Goal: Task Accomplishment & Management: Manage account settings

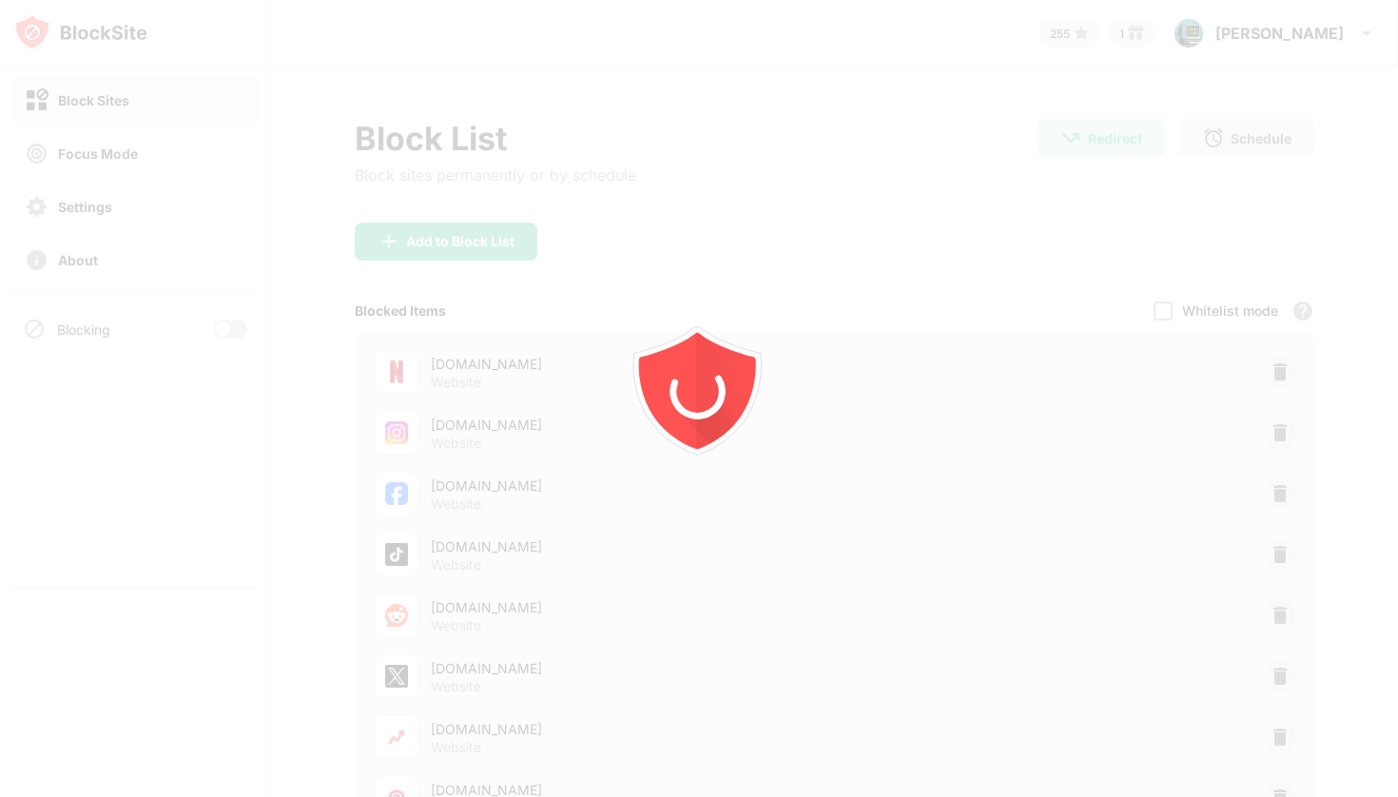
click at [250, 323] on div at bounding box center [699, 398] width 1398 height 797
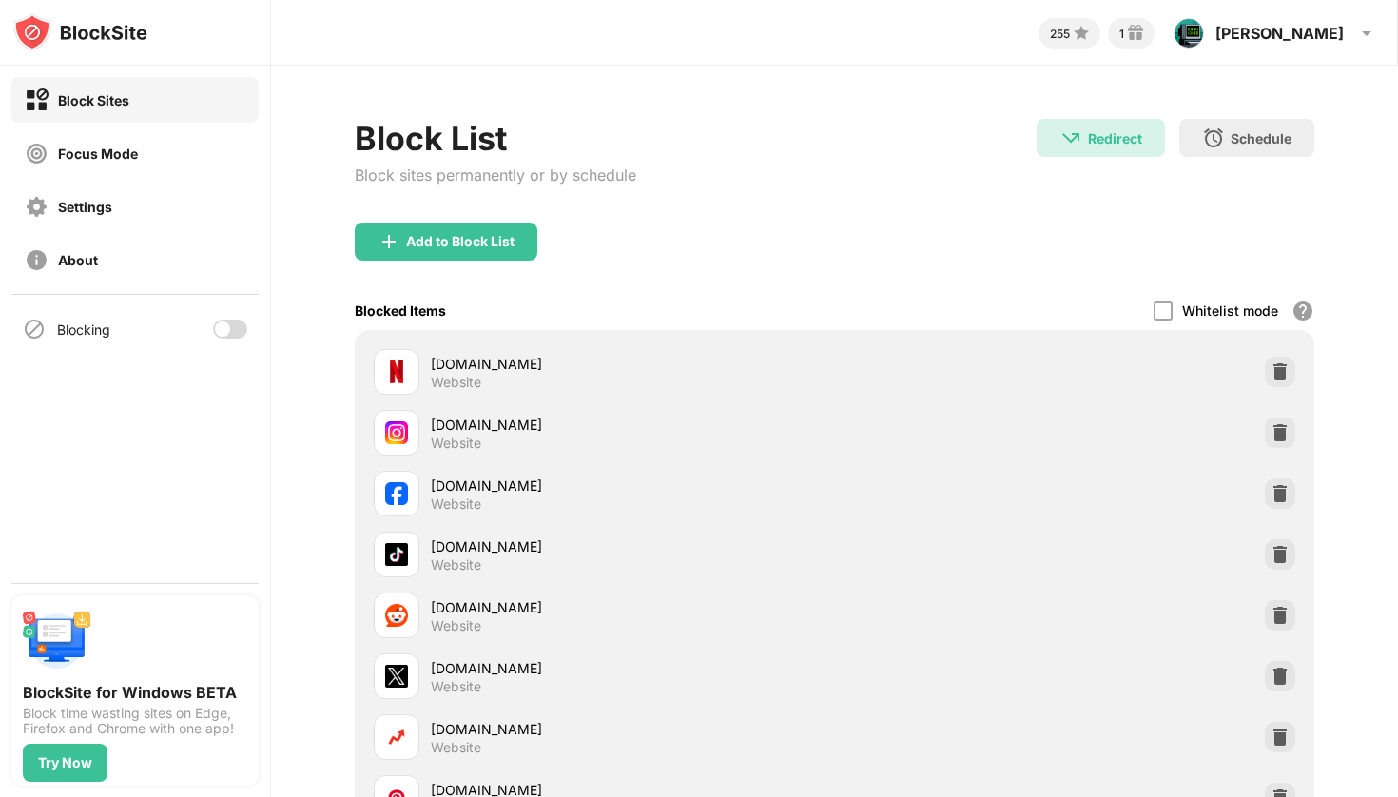
click at [223, 323] on div at bounding box center [222, 328] width 15 height 15
click at [182, 129] on div "Block Sites Focus Mode Settings About" at bounding box center [135, 180] width 270 height 228
click at [178, 138] on div "Focus Mode" at bounding box center [134, 153] width 247 height 46
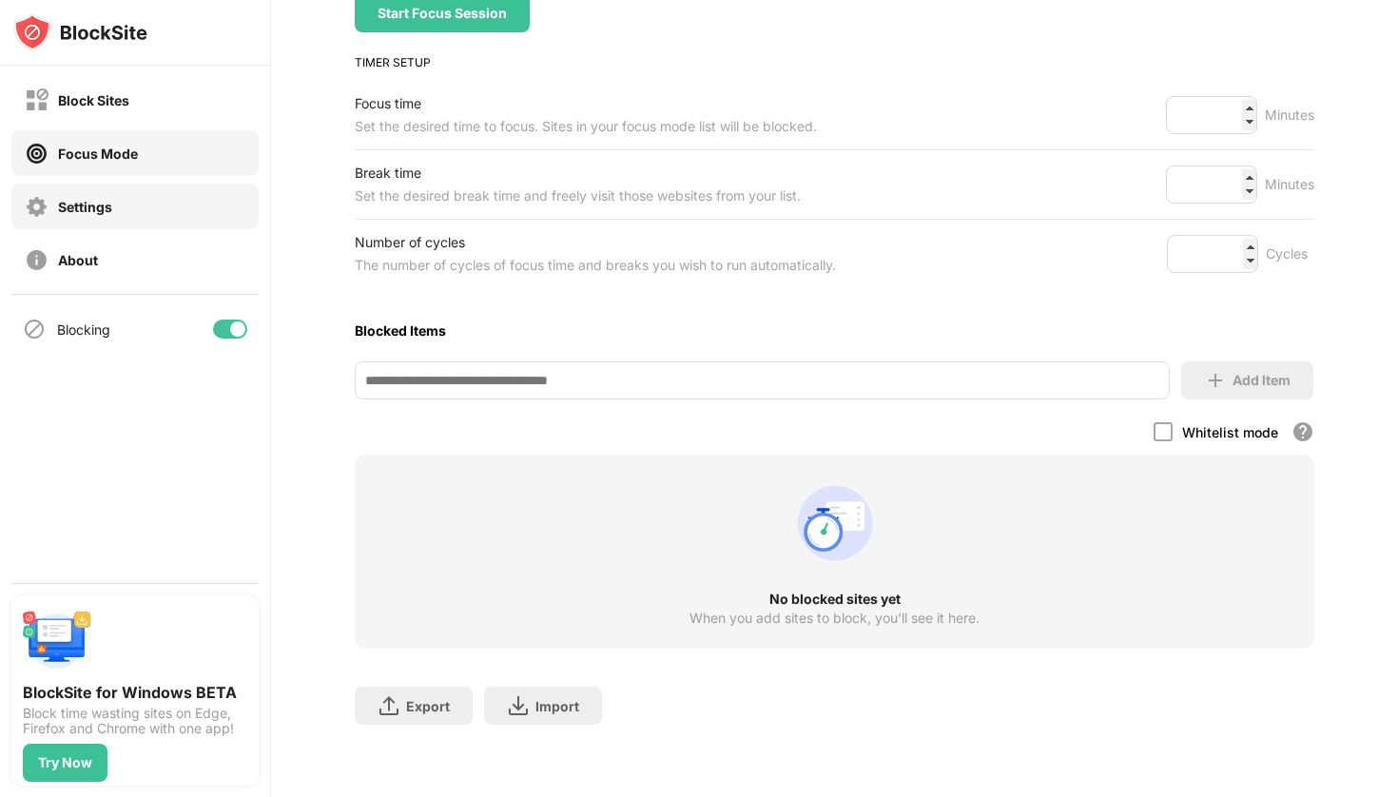
click at [145, 205] on div "Settings" at bounding box center [134, 207] width 247 height 46
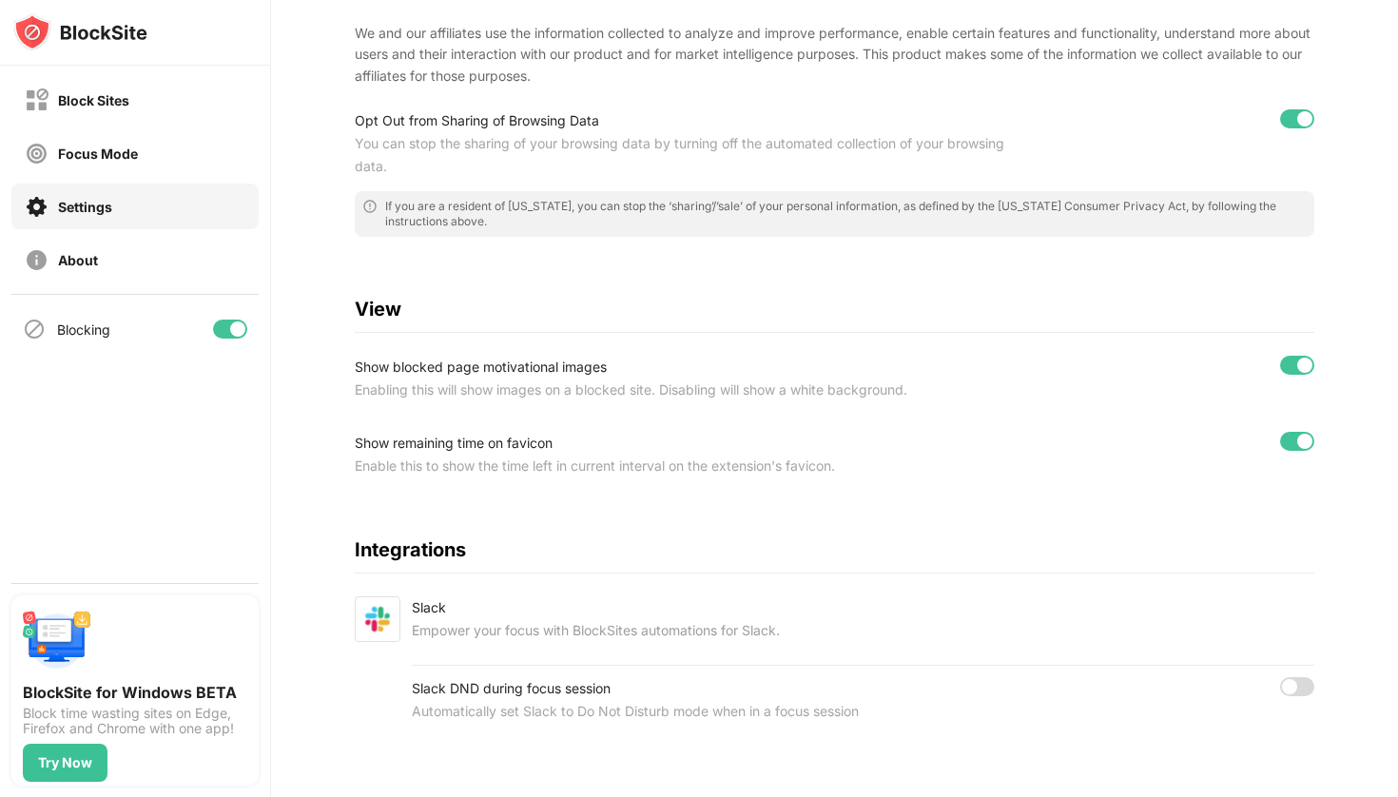
click at [1298, 678] on div at bounding box center [1297, 686] width 34 height 19
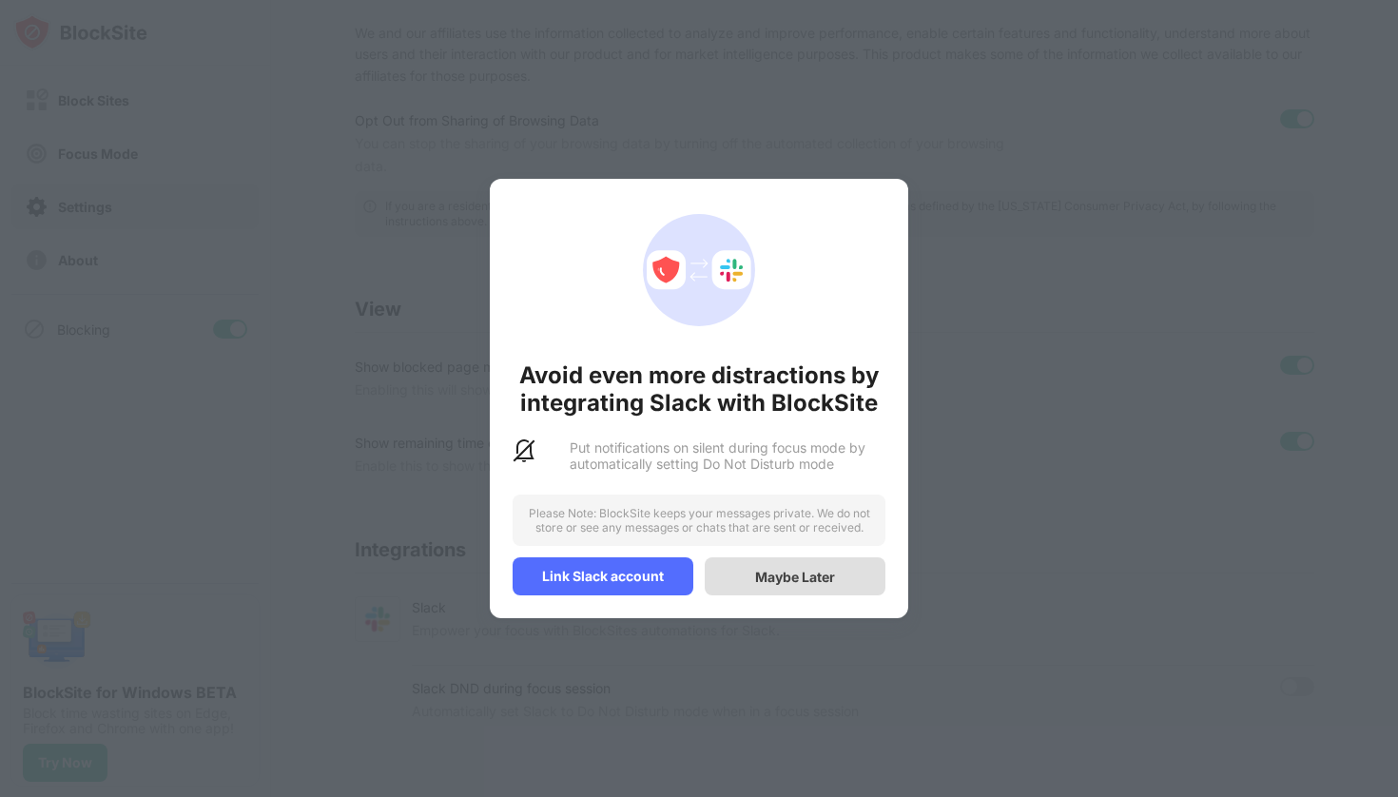
click at [871, 573] on div "Maybe Later" at bounding box center [795, 576] width 181 height 38
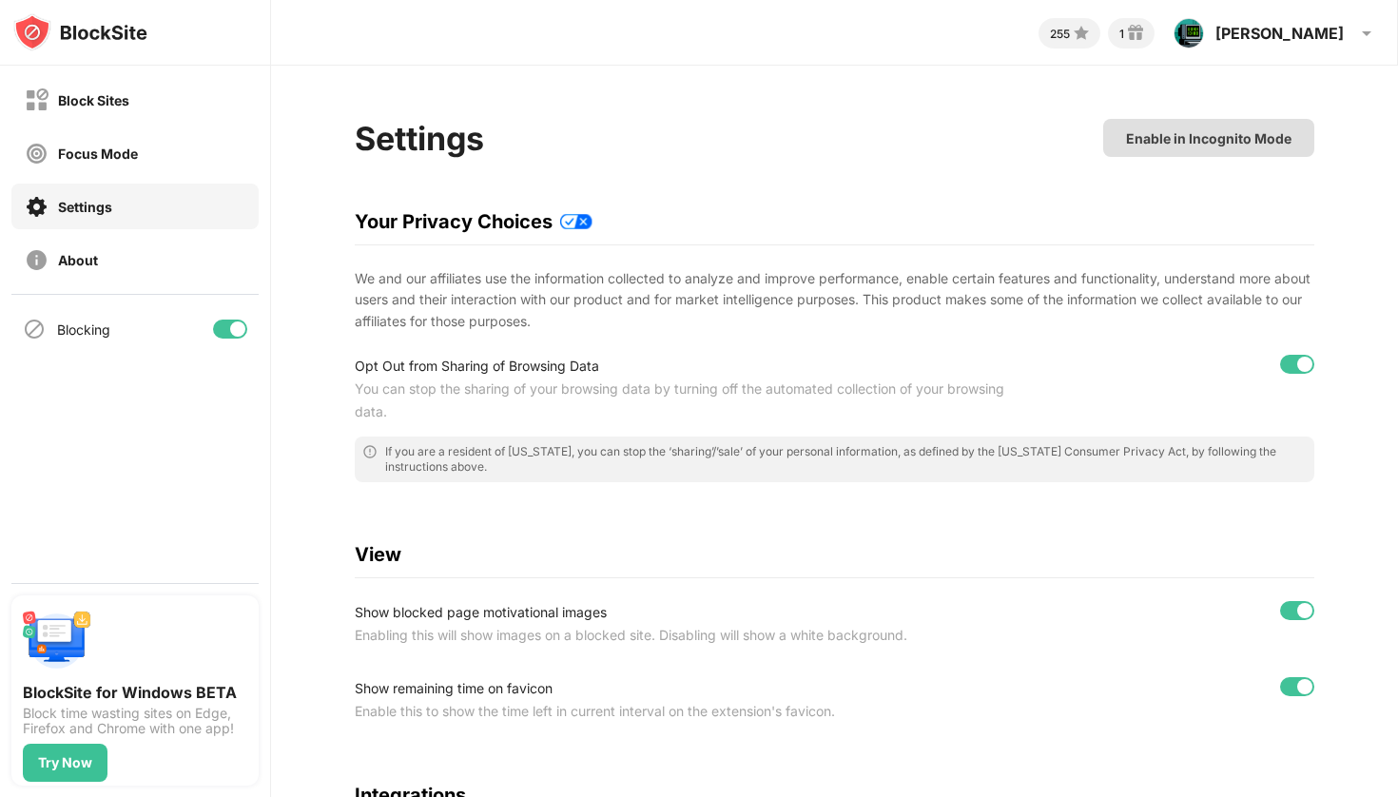
click at [1197, 145] on div "Enable in Incognito Mode" at bounding box center [1208, 138] width 165 height 16
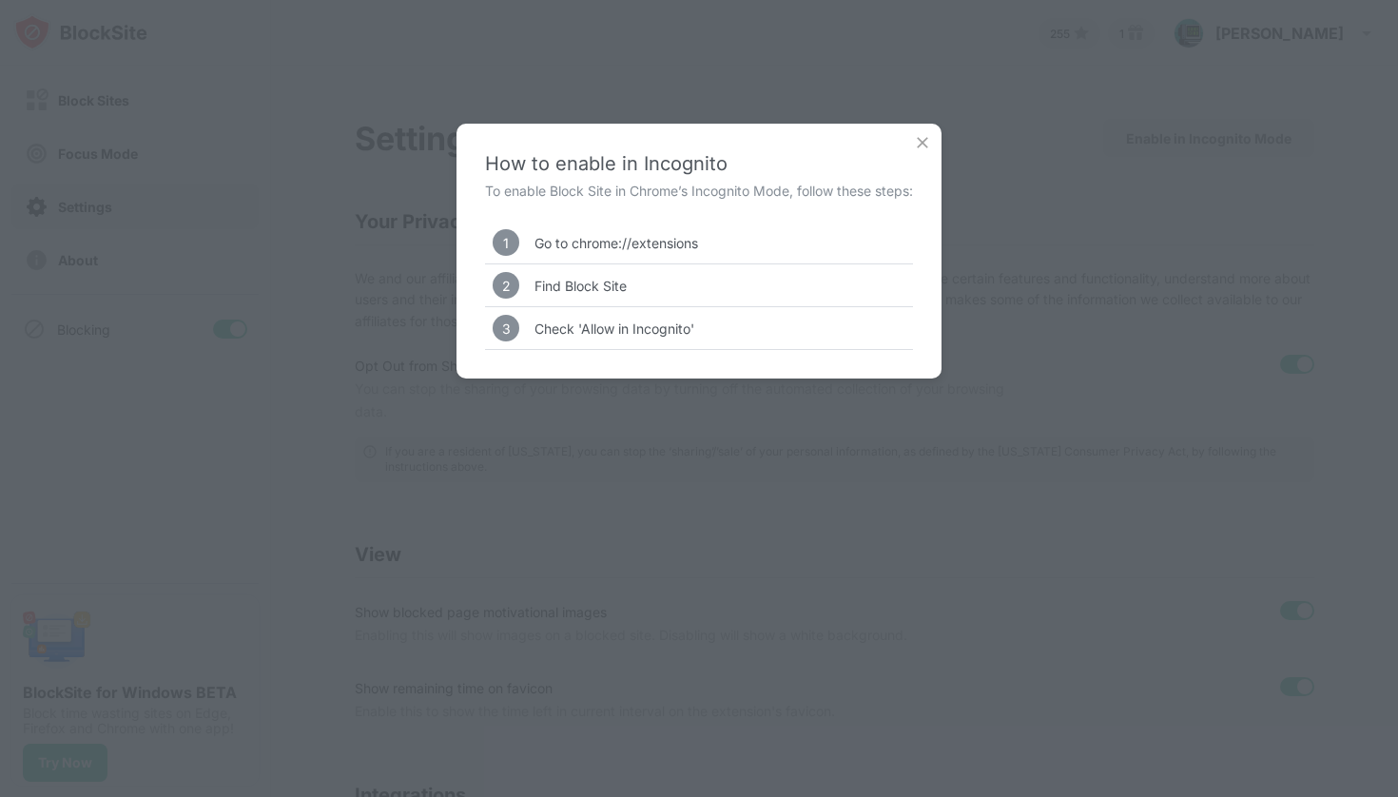
click at [921, 142] on img at bounding box center [922, 142] width 19 height 19
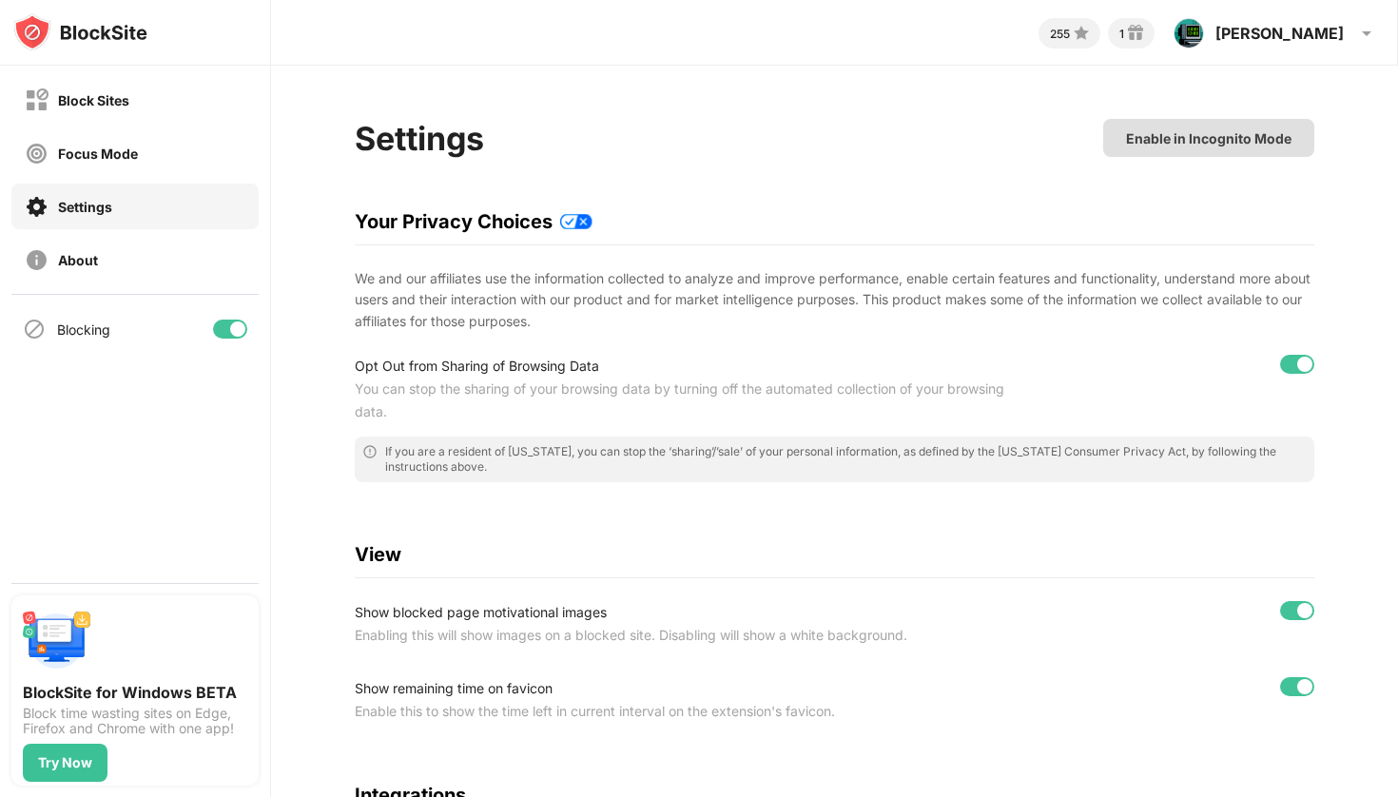
click at [1191, 136] on div "Enable in Incognito Mode" at bounding box center [1208, 138] width 165 height 16
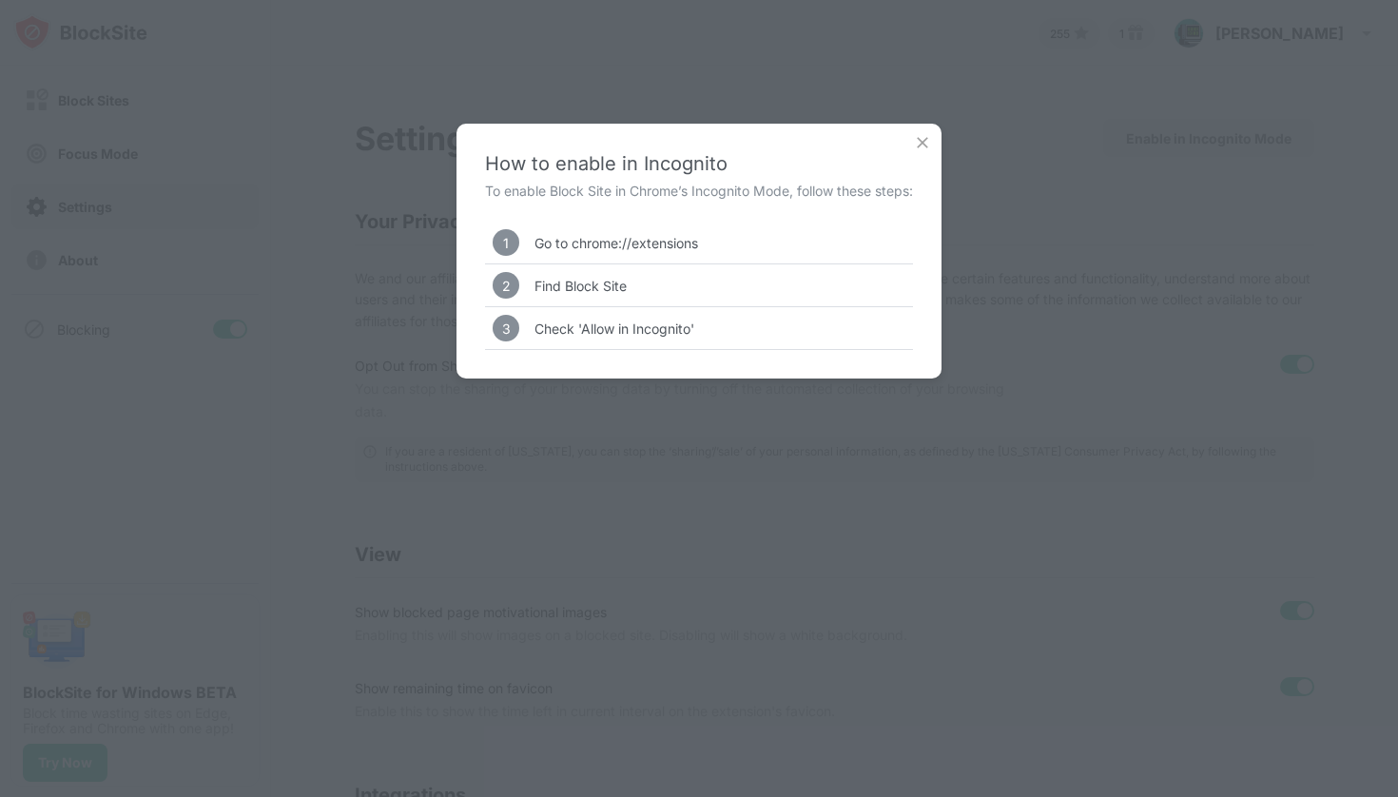
click at [922, 136] on img at bounding box center [922, 142] width 19 height 19
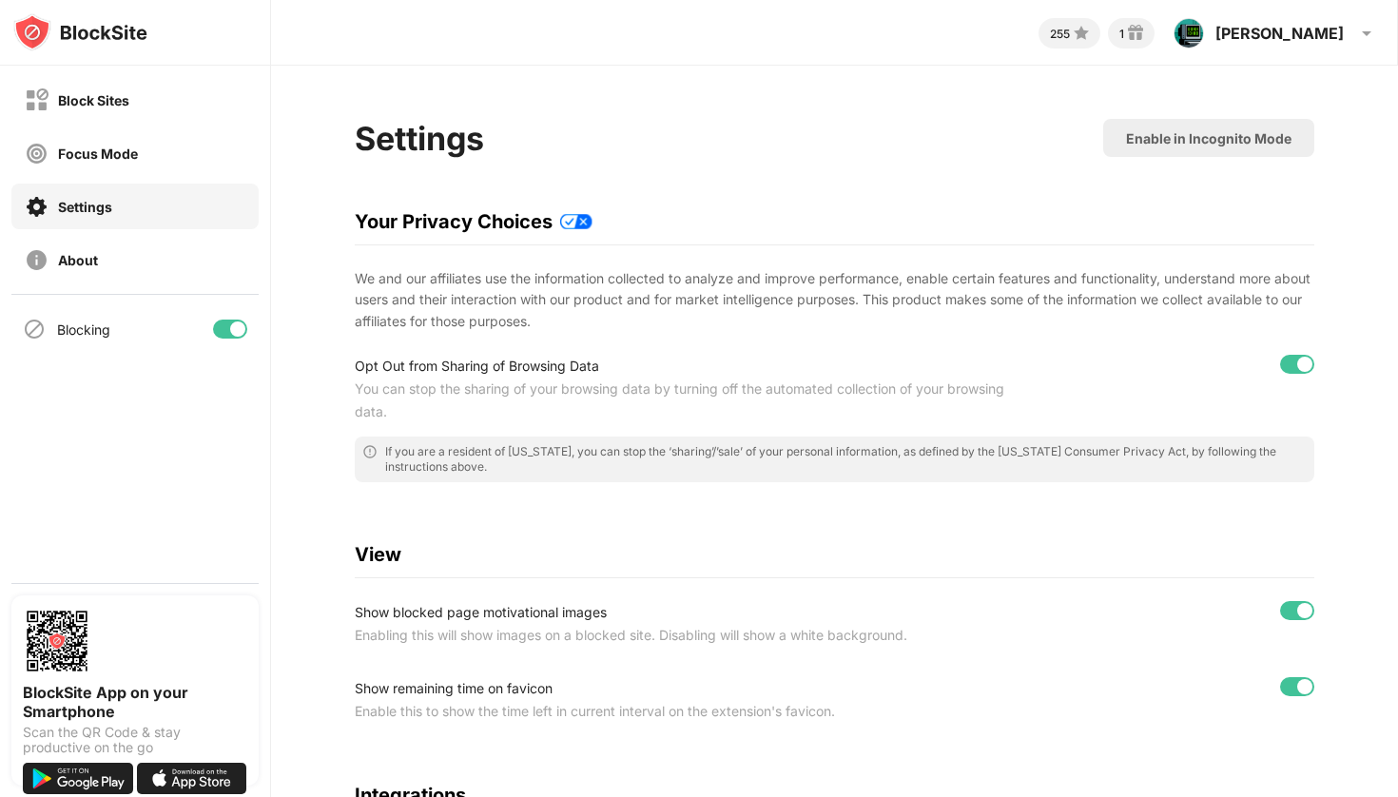
click at [193, 126] on div "Block Sites Focus Mode Settings About" at bounding box center [135, 180] width 270 height 228
click at [190, 141] on div "Focus Mode" at bounding box center [134, 153] width 247 height 46
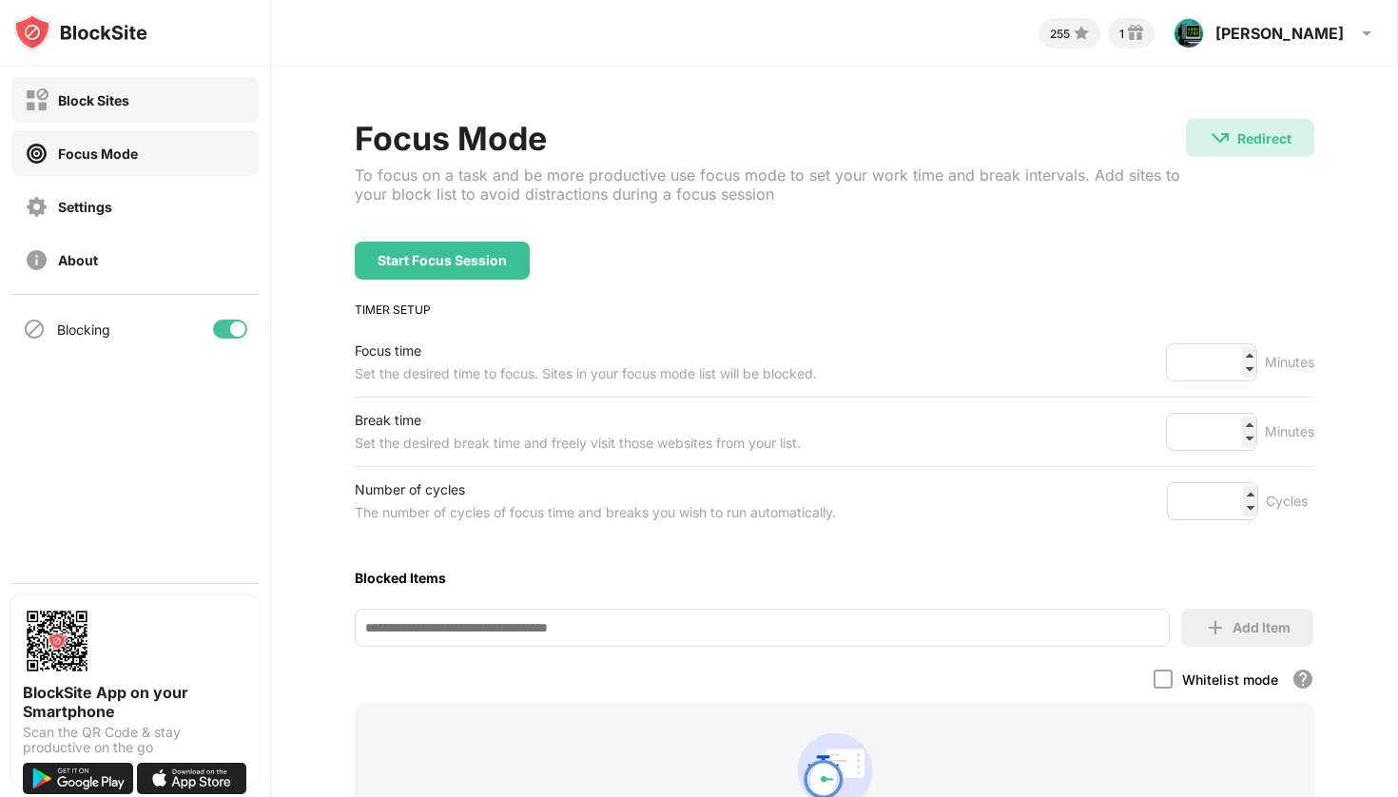
click at [224, 111] on div "Block Sites" at bounding box center [134, 100] width 247 height 46
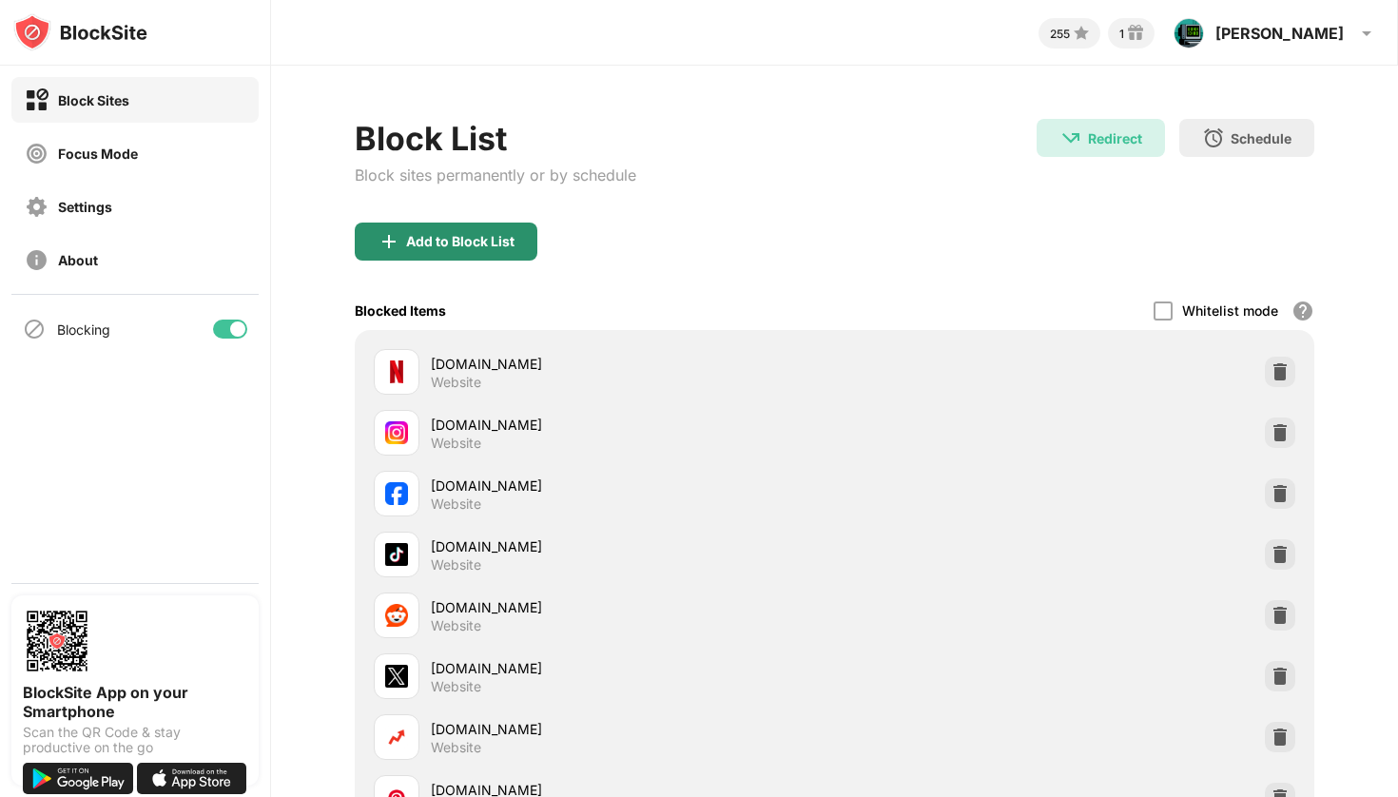
click at [425, 246] on div "Add to Block List" at bounding box center [460, 241] width 108 height 15
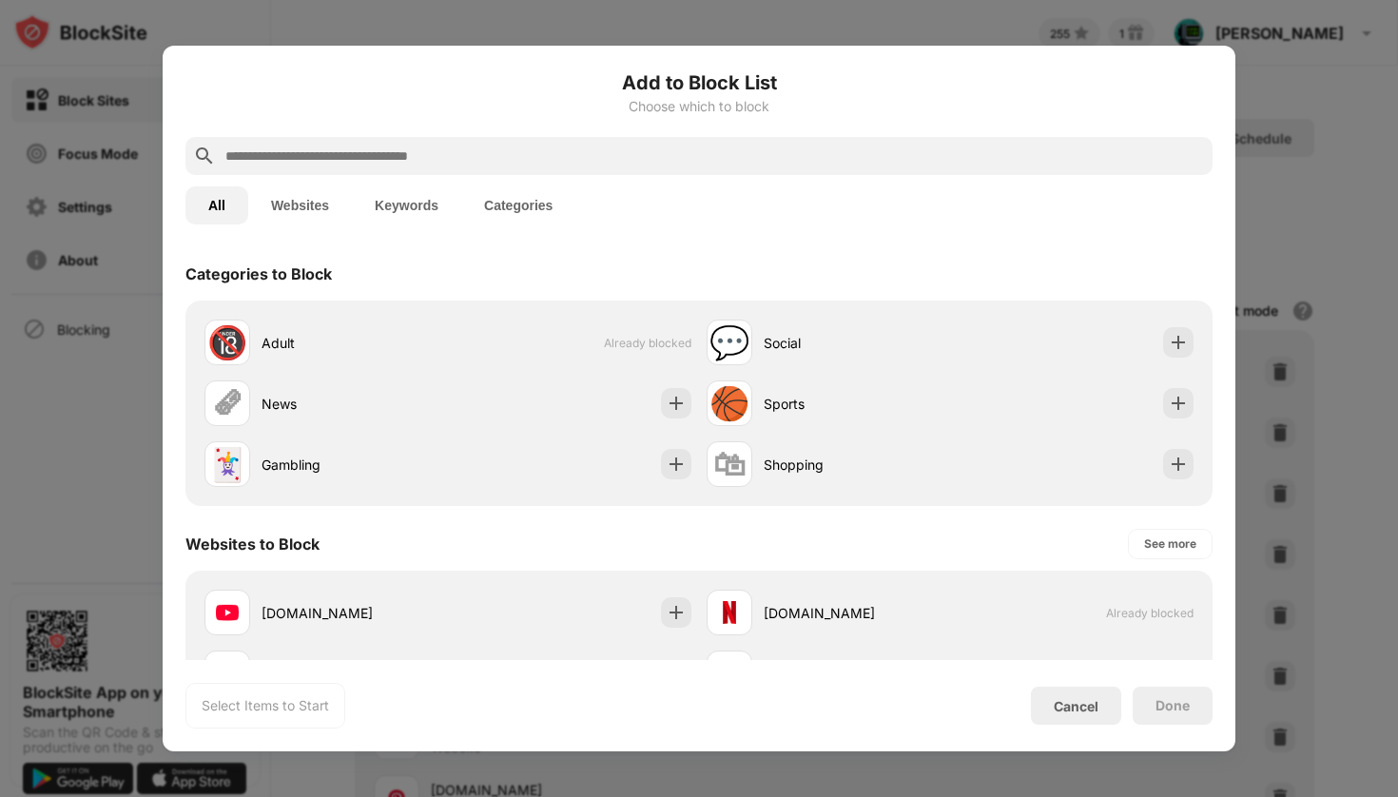
click at [484, 156] on input "text" at bounding box center [713, 156] width 981 height 23
paste input "**********"
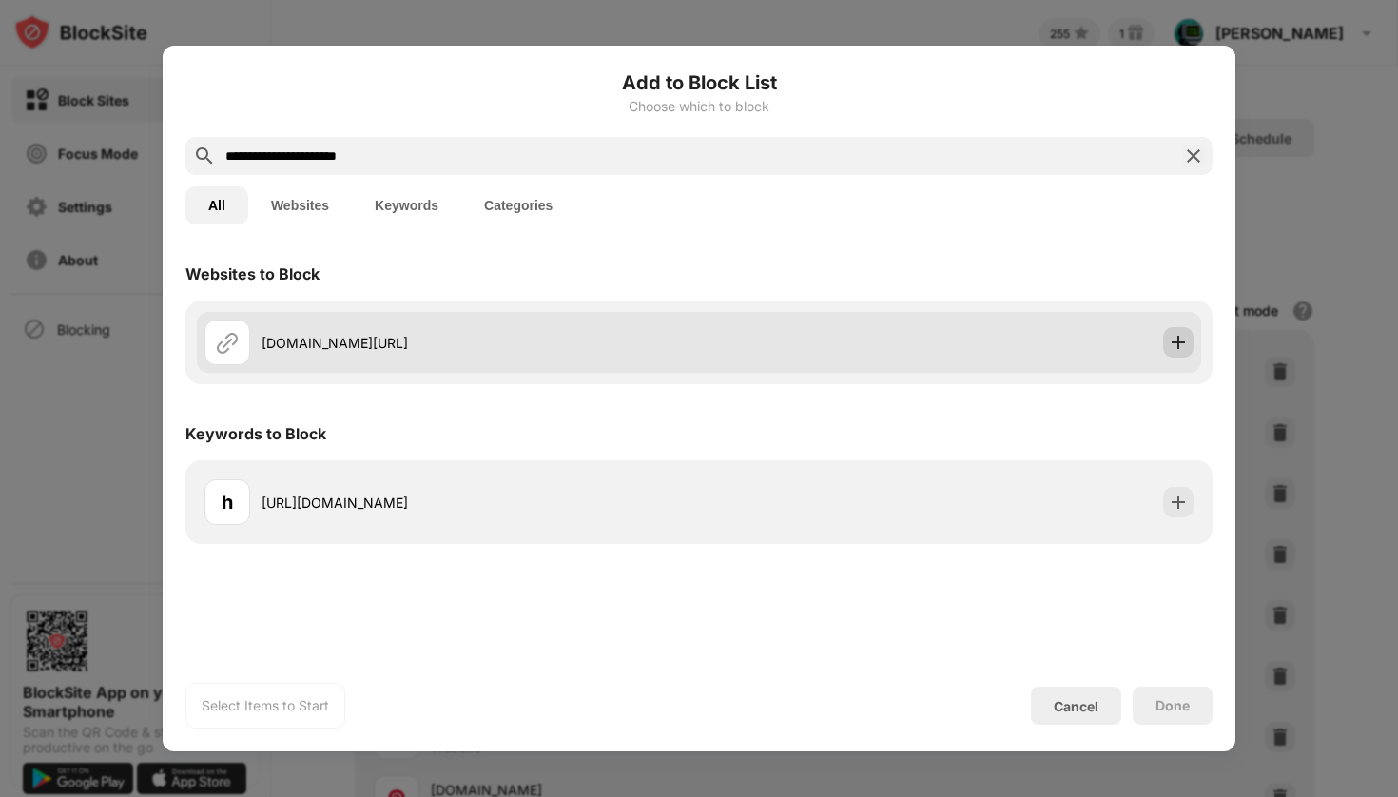
click at [1184, 336] on img at bounding box center [1178, 342] width 19 height 19
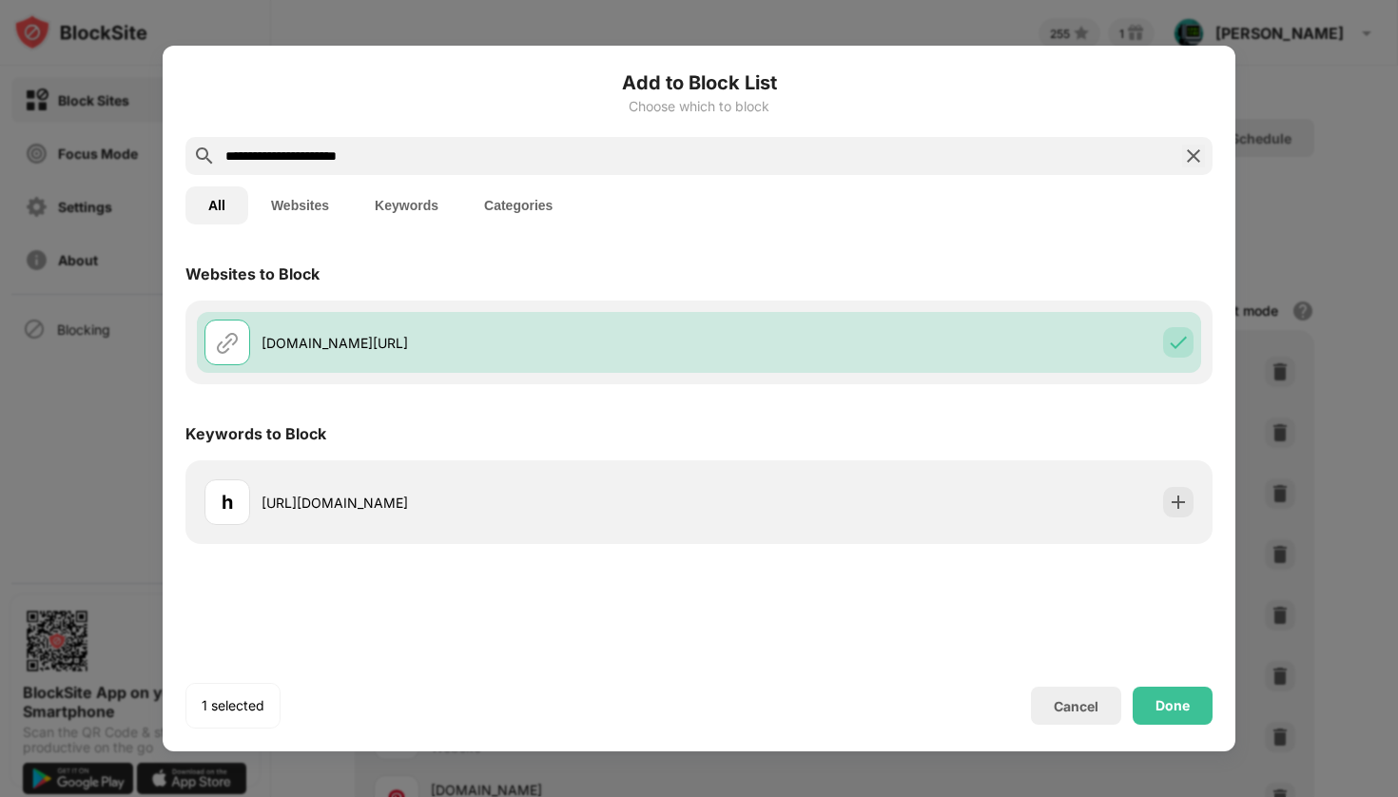
click at [365, 154] on input "**********" at bounding box center [698, 156] width 951 height 23
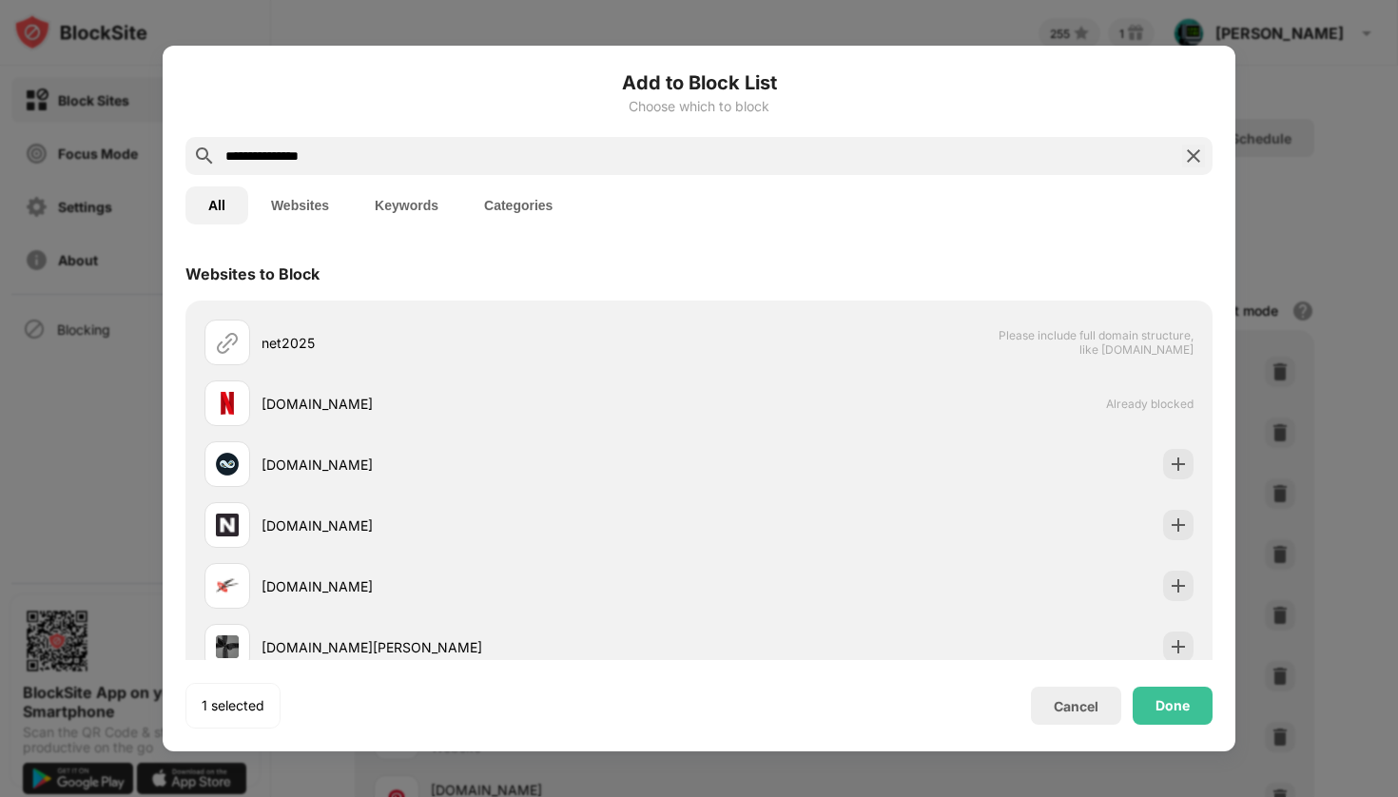
drag, startPoint x: 280, startPoint y: 163, endPoint x: 177, endPoint y: 150, distance: 103.4
click at [177, 150] on div "**********" at bounding box center [699, 398] width 1072 height 705
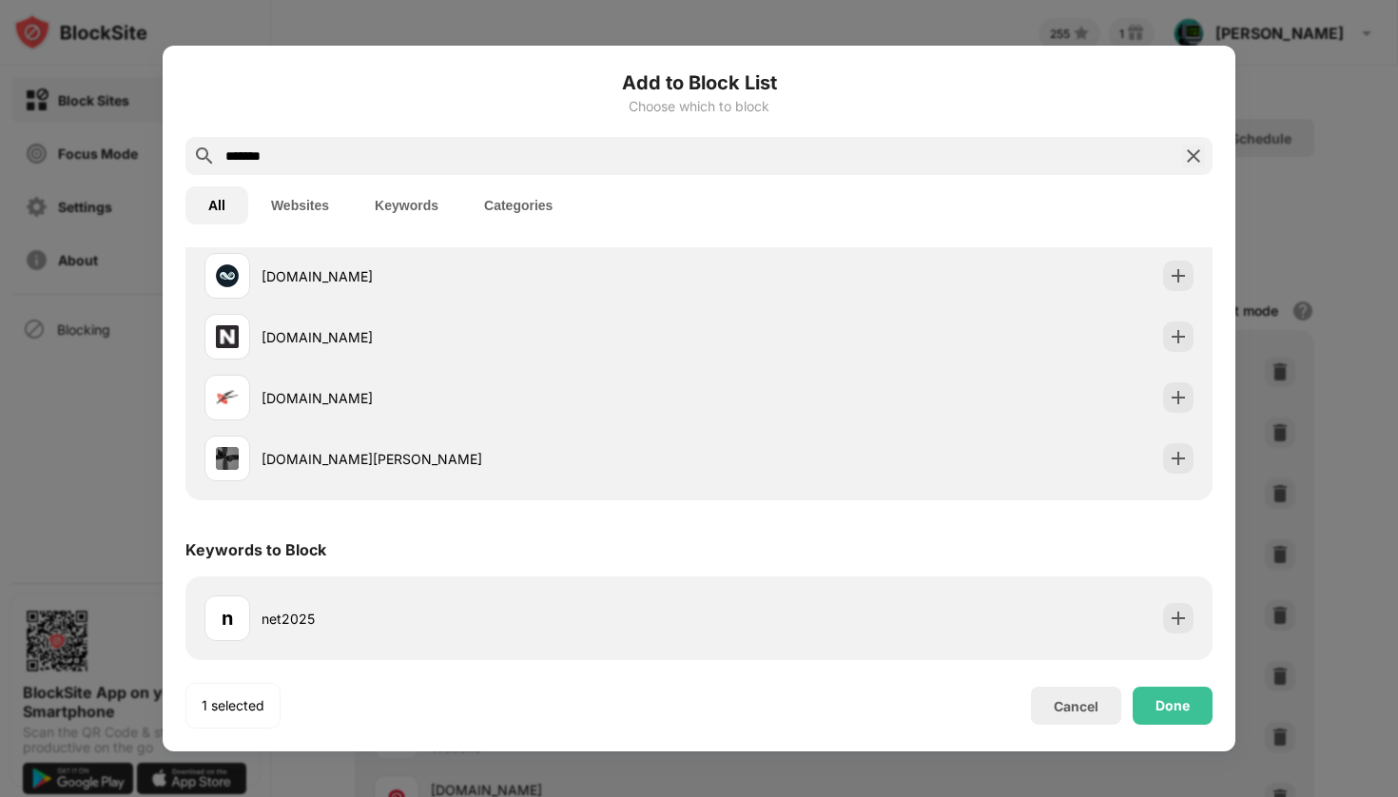
scroll to position [188, 0]
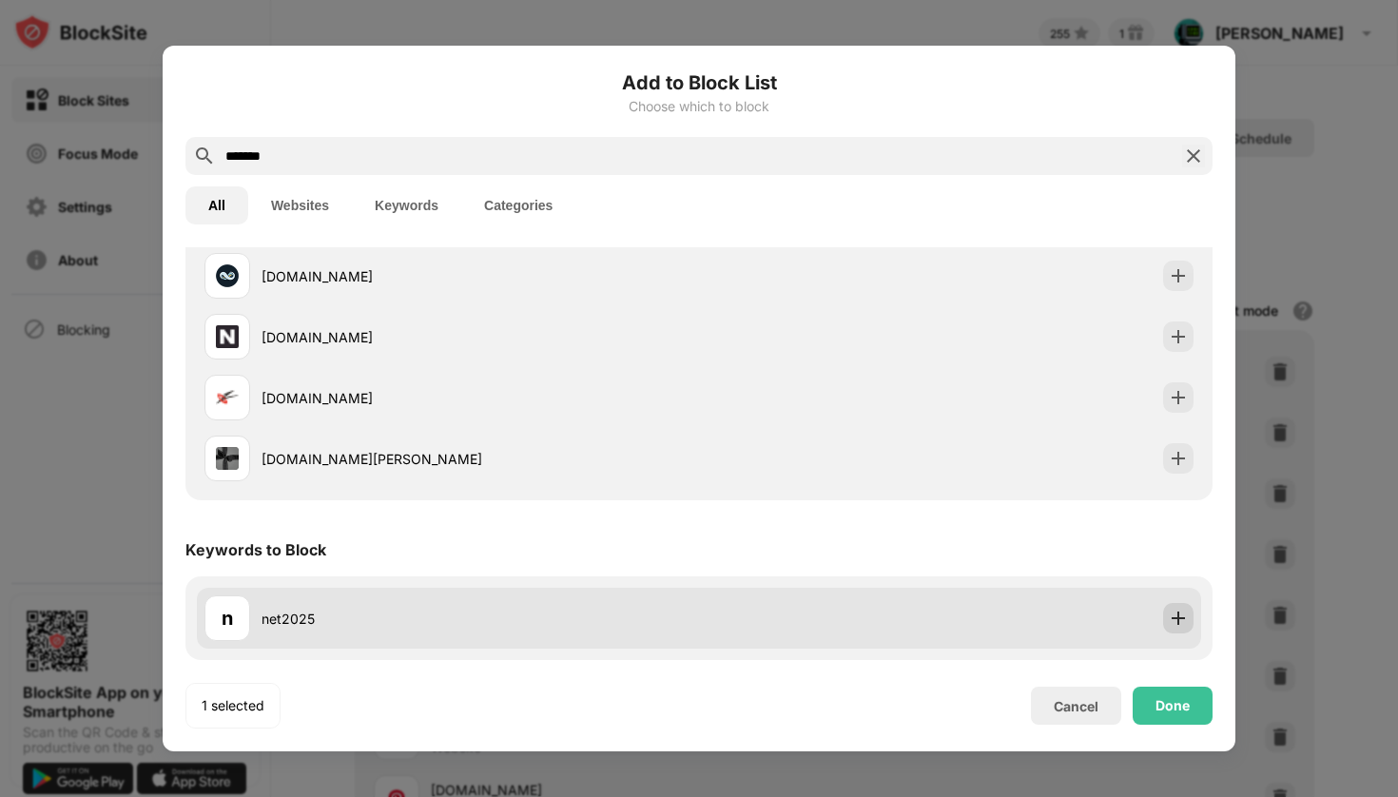
type input "*******"
click at [1183, 622] on img at bounding box center [1178, 618] width 19 height 19
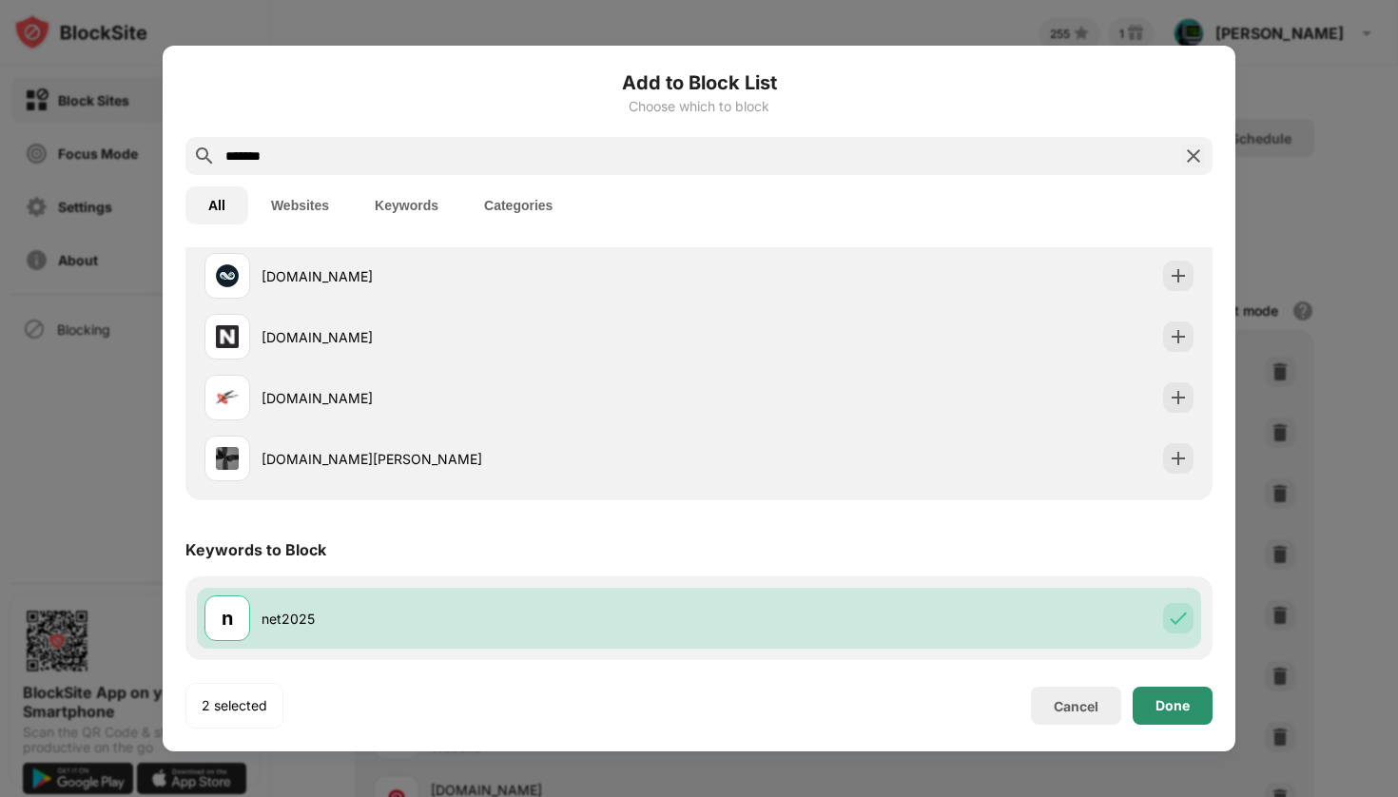
click at [1174, 711] on div "Done" at bounding box center [1172, 705] width 34 height 15
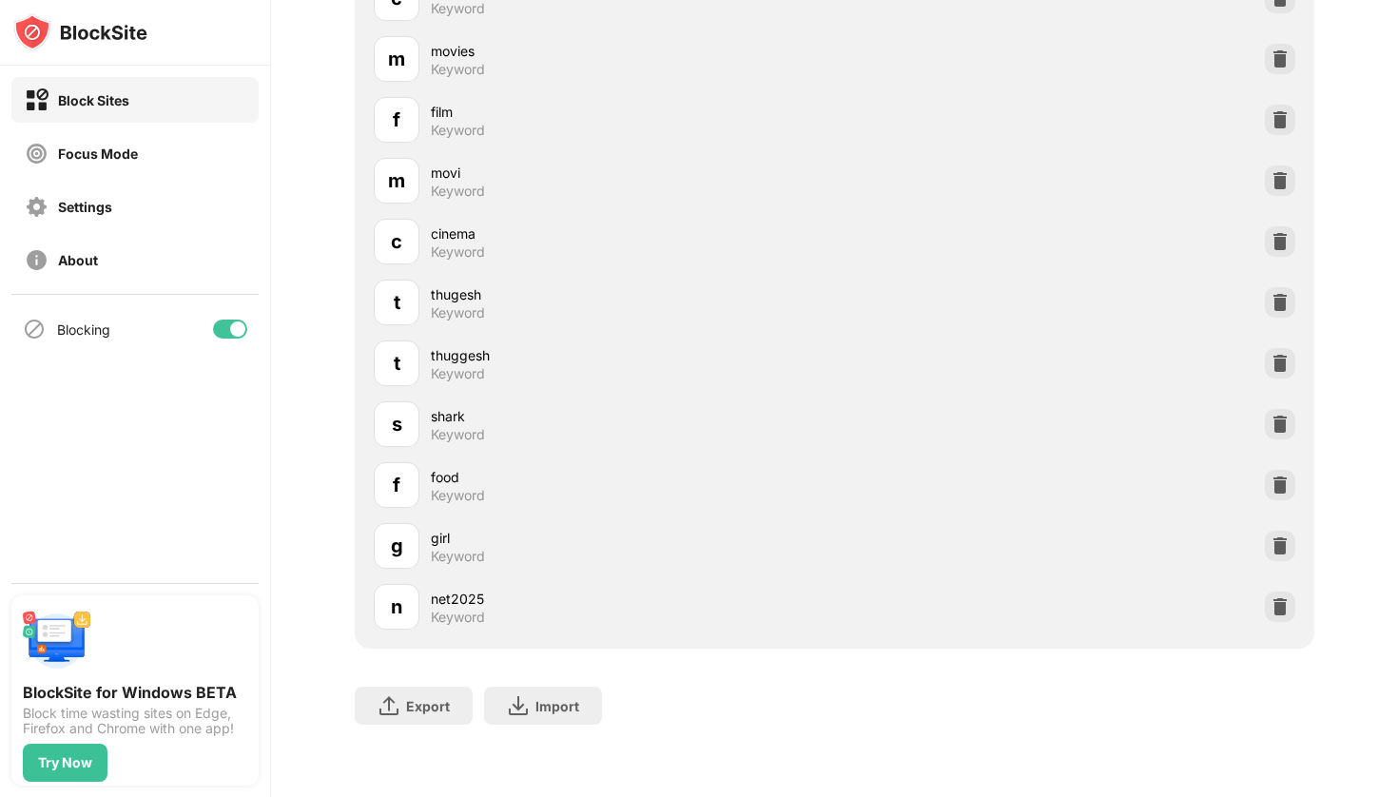
scroll to position [3294, 0]
